Goal: Information Seeking & Learning: Learn about a topic

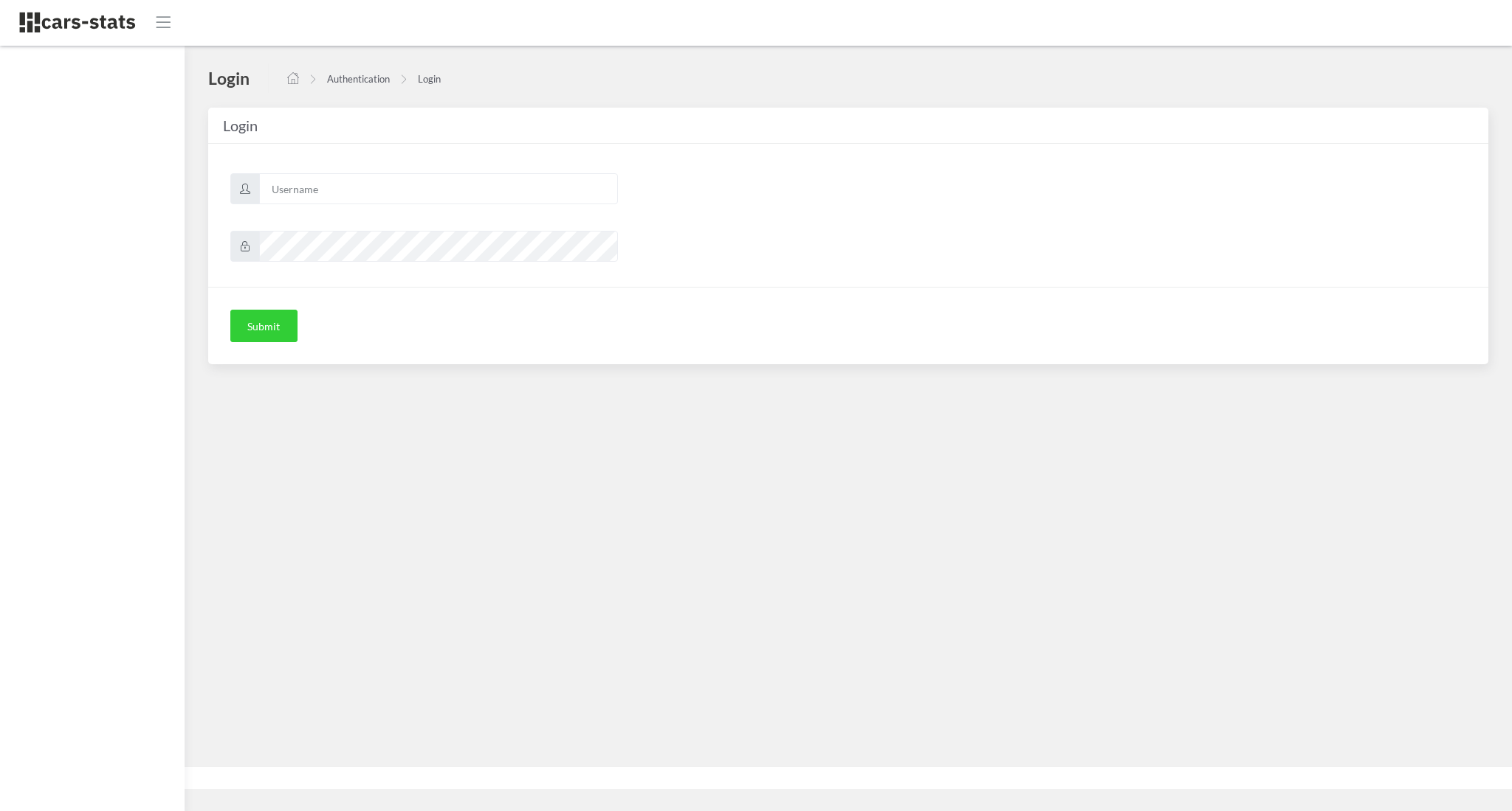
scroll to position [15, 15]
type input "awt"
click at [273, 334] on button "Submit" at bounding box center [264, 326] width 67 height 33
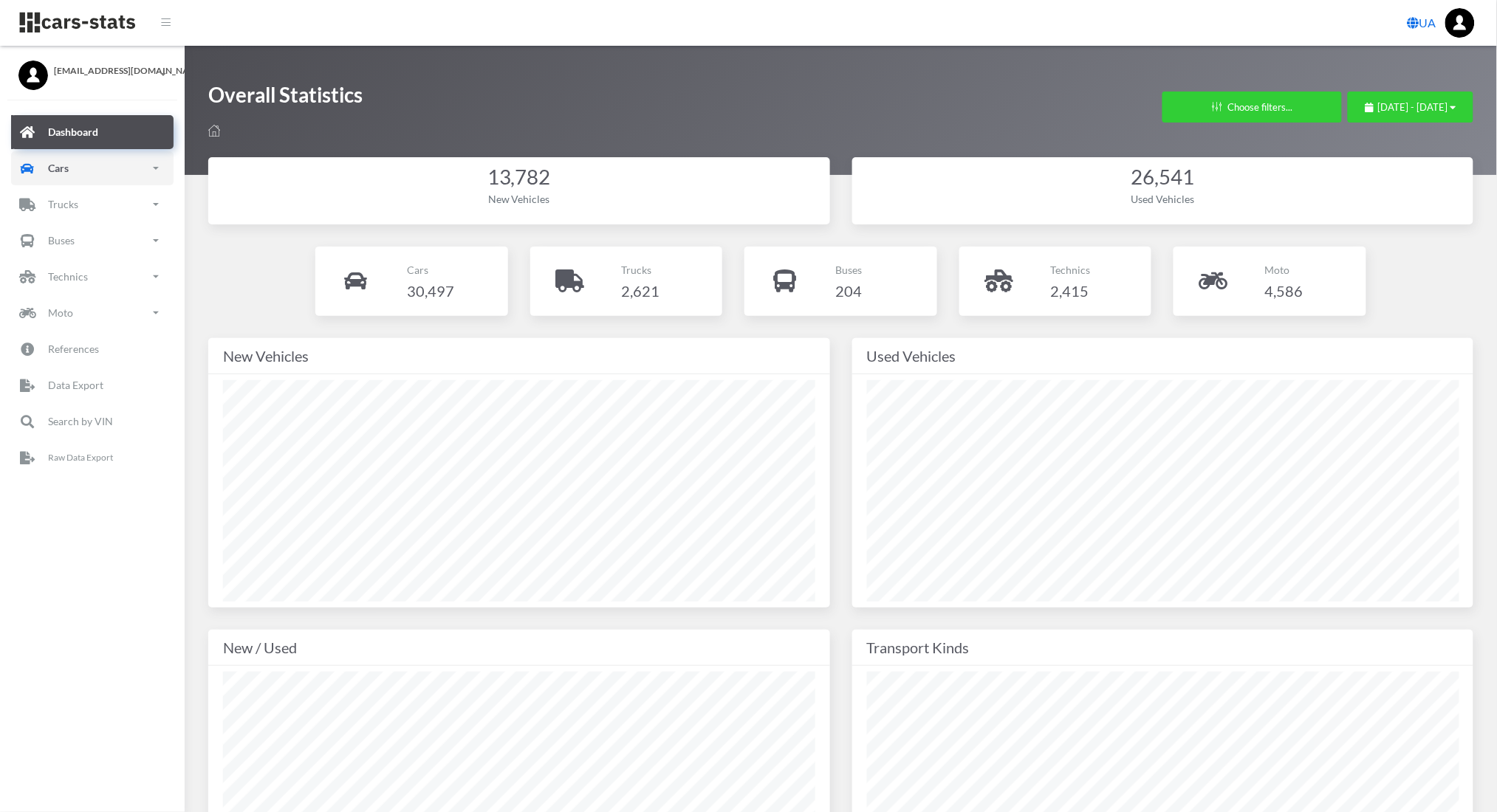
click at [68, 153] on link "Cars" at bounding box center [92, 168] width 163 height 34
click at [40, 239] on link "New" at bounding box center [92, 251] width 140 height 33
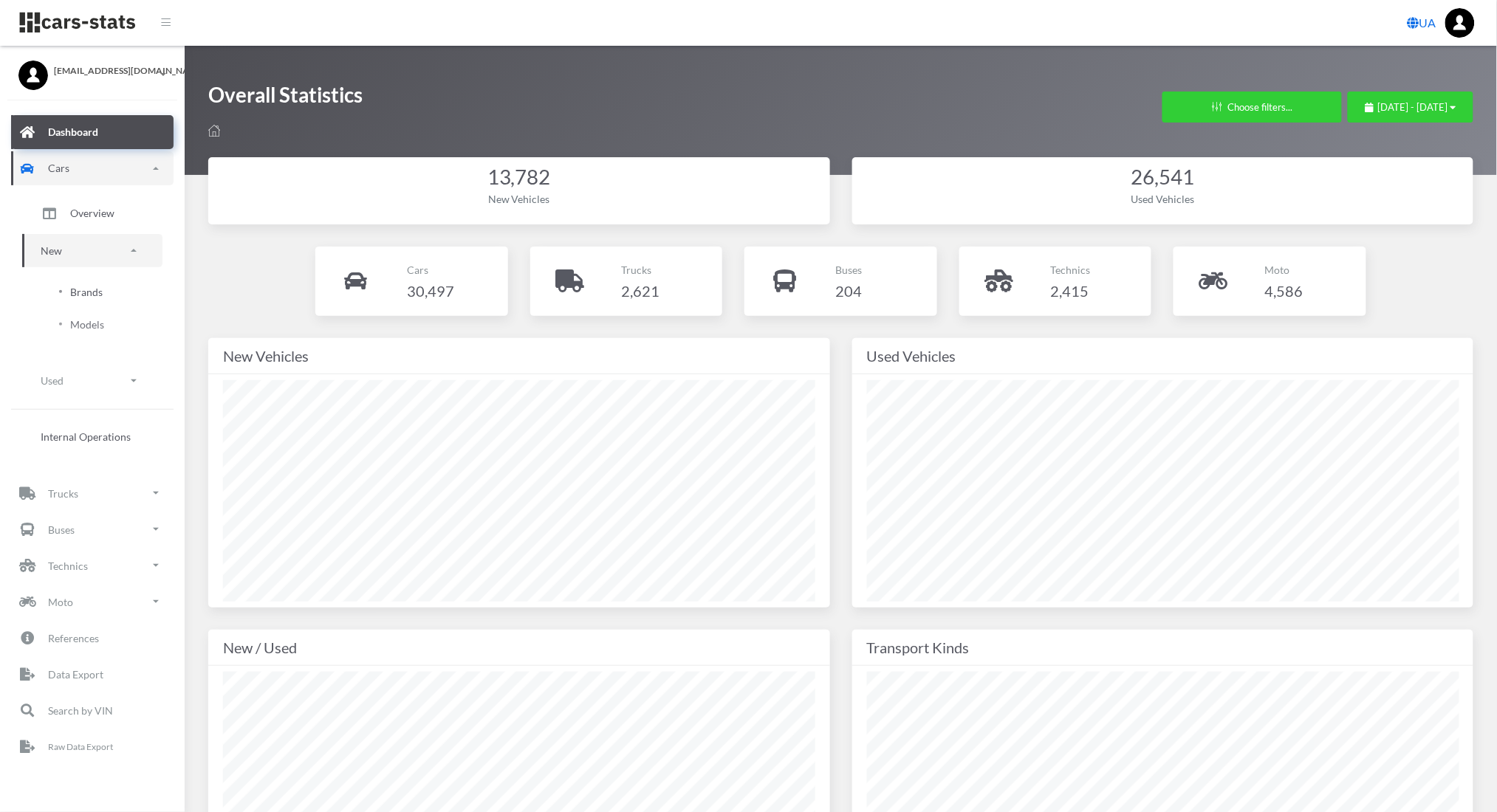
click at [85, 294] on span "Brands" at bounding box center [86, 291] width 33 height 15
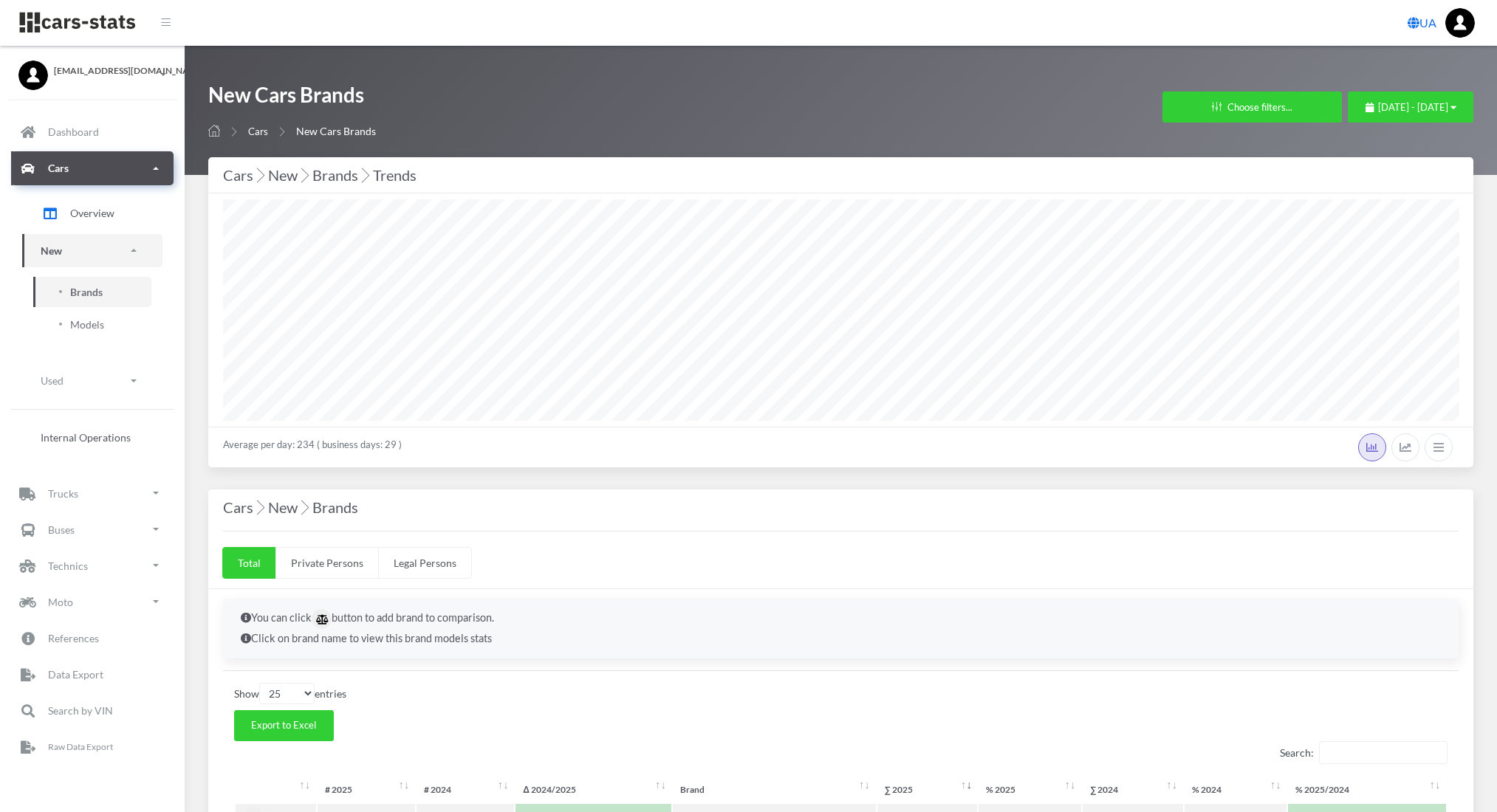
select select "25"
click at [1414, 105] on span "September 6, 2025 - October 6, 2025" at bounding box center [1413, 107] width 70 height 12
click at [1374, 204] on li "This Month" at bounding box center [1404, 201] width 103 height 23
select select "25"
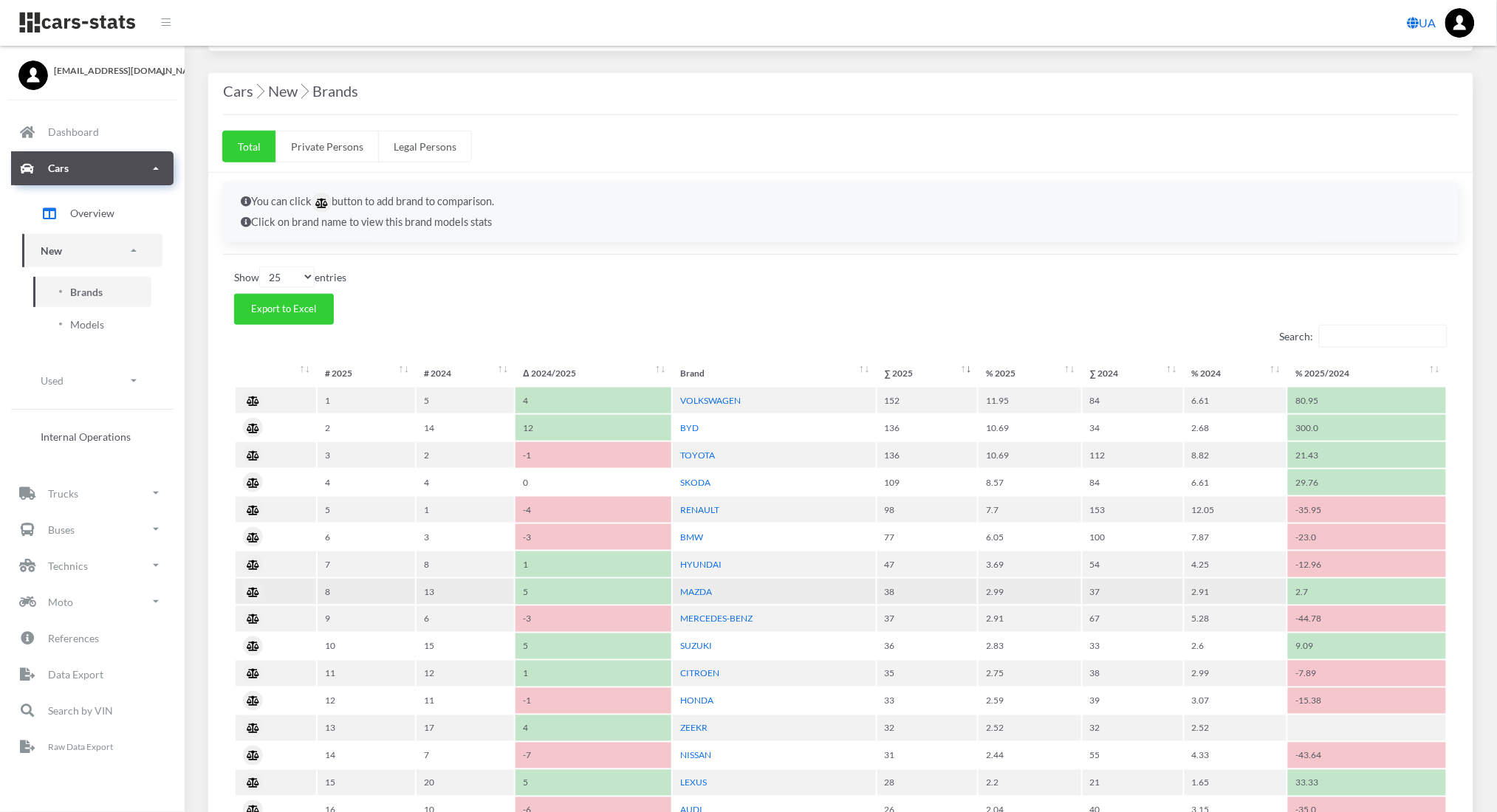
scroll to position [418, 0]
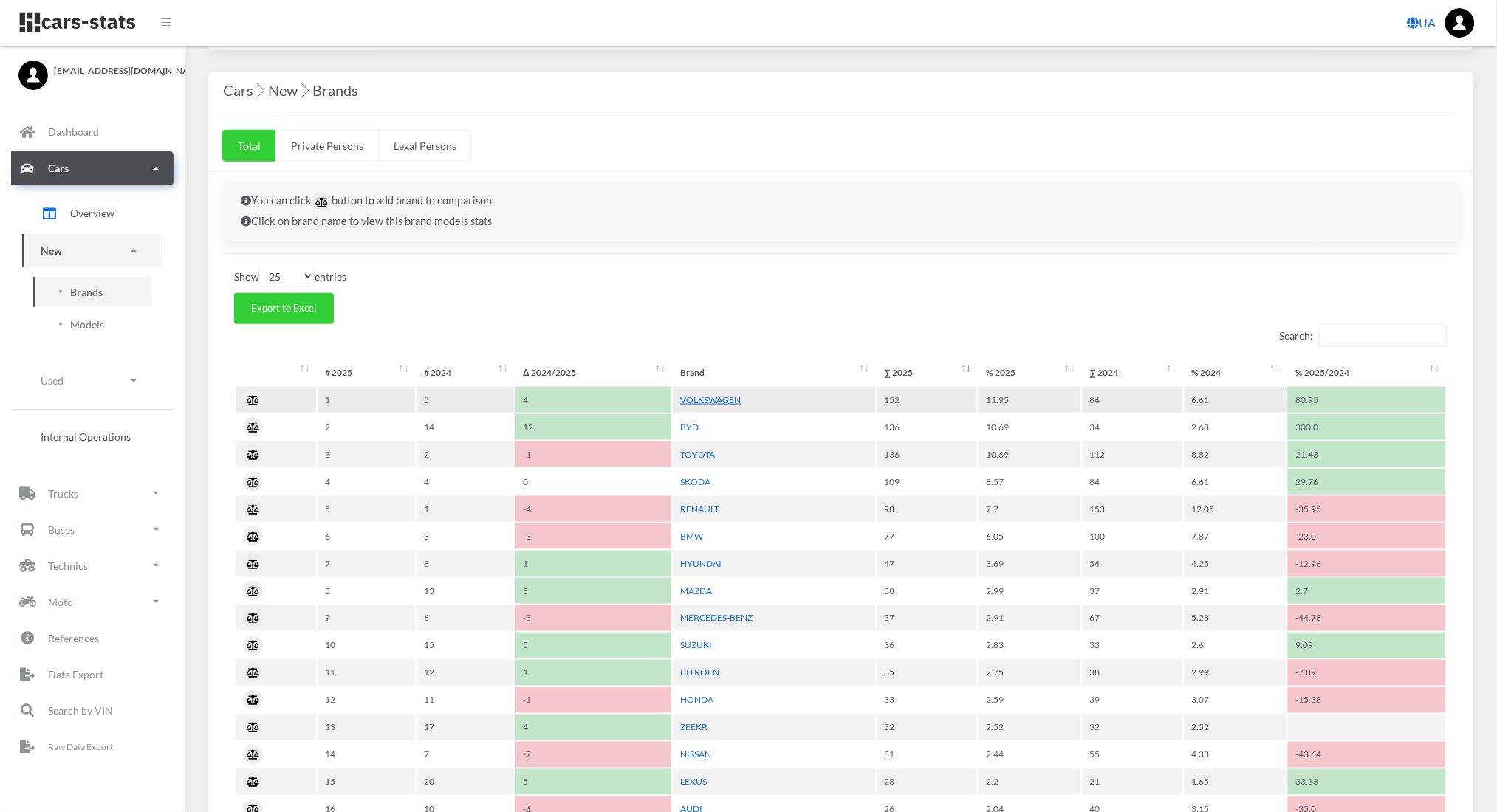
click at [700, 400] on link "VOLKSWAGEN" at bounding box center [711, 400] width 60 height 11
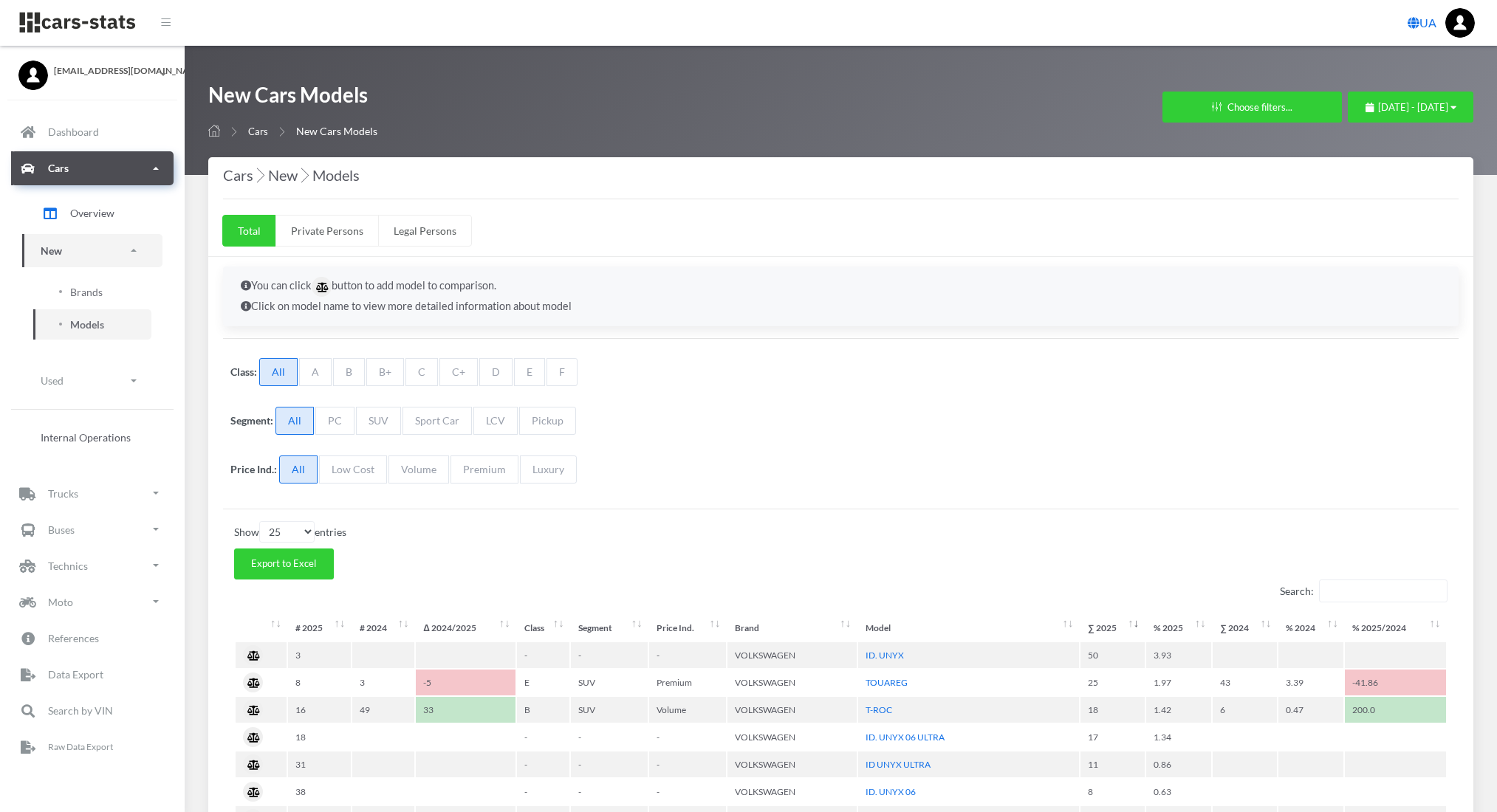
select select "25"
select select "VOLKSWAGEN"
